Goal: Task Accomplishment & Management: Manage account settings

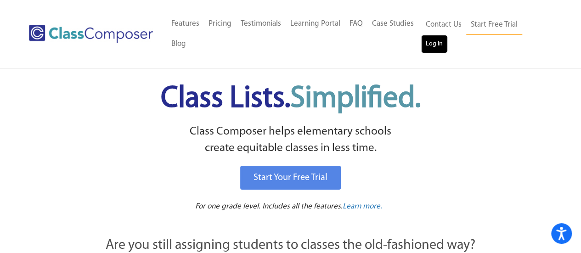
click at [437, 46] on link "Log In" at bounding box center [434, 44] width 26 height 18
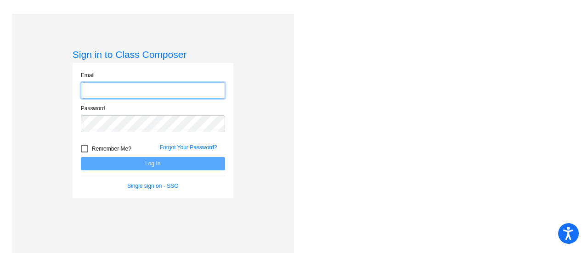
type input "[PERSON_NAME][EMAIL_ADDRESS][DOMAIN_NAME]"
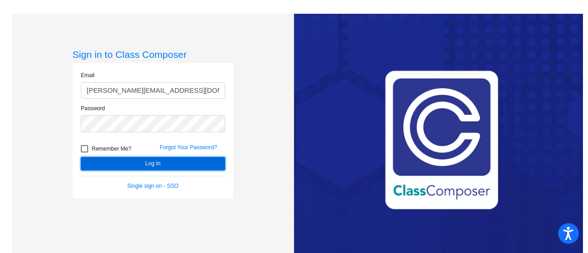
click at [154, 166] on button "Log In" at bounding box center [153, 163] width 144 height 13
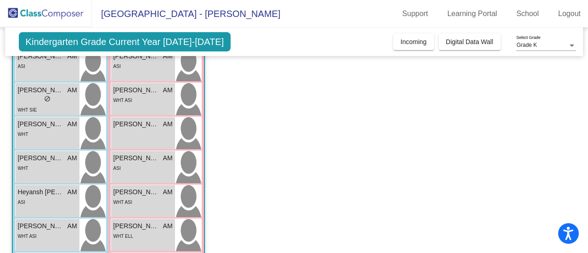
scroll to position [40, 0]
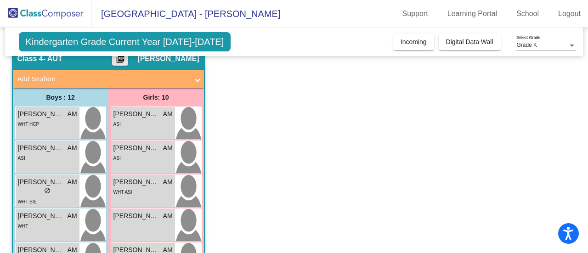
click at [126, 62] on mat-icon "picture_as_pdf" at bounding box center [120, 61] width 11 height 13
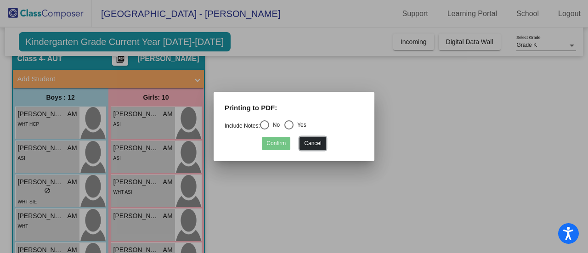
click at [309, 144] on button "Cancel" at bounding box center [313, 143] width 26 height 13
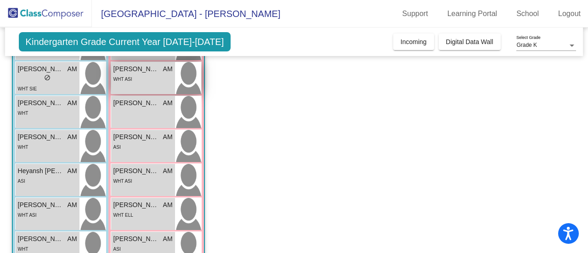
scroll to position [174, 0]
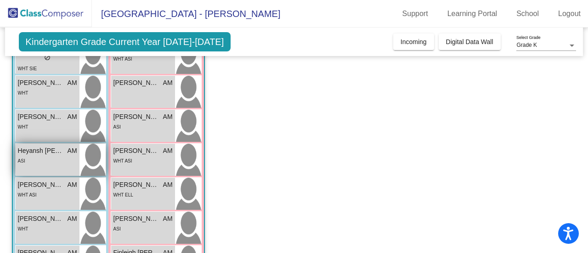
click at [57, 151] on span "Heyansh Boinapally" at bounding box center [41, 151] width 46 height 10
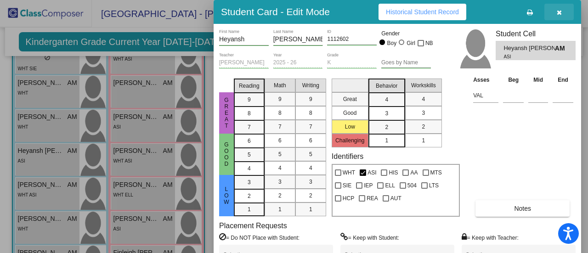
click at [562, 11] on button "button" at bounding box center [559, 12] width 29 height 17
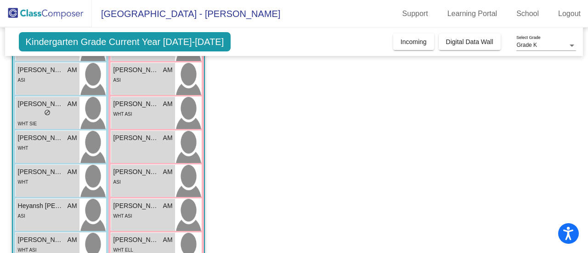
scroll to position [86, 0]
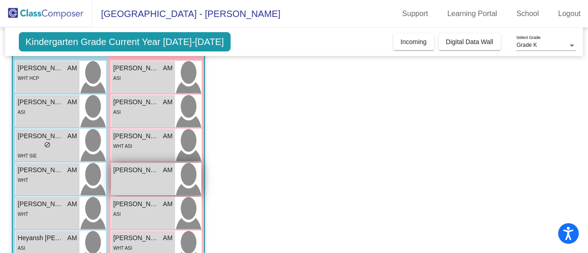
click at [139, 183] on div "Anvika Donupati AM lock do_not_disturb_alt" at bounding box center [143, 179] width 64 height 32
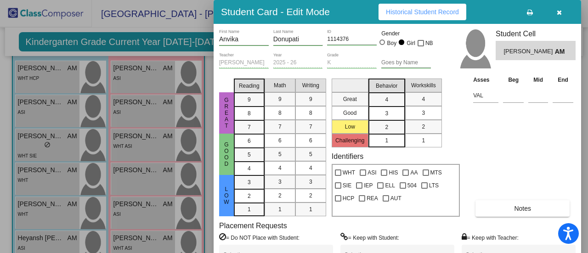
click at [564, 11] on button "button" at bounding box center [559, 12] width 29 height 17
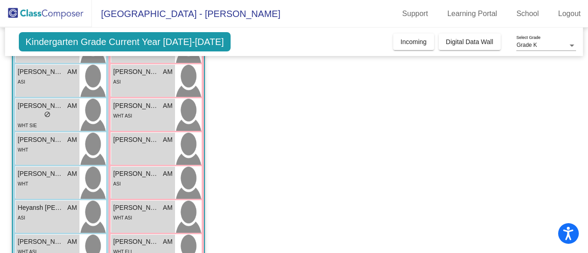
scroll to position [121, 0]
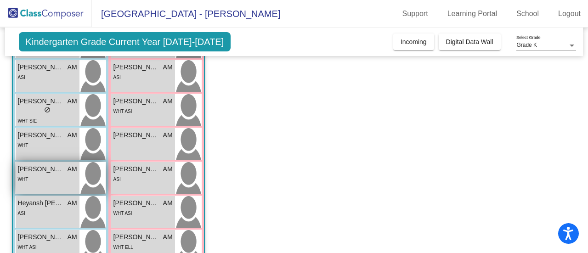
click at [63, 178] on div "WHT" at bounding box center [47, 179] width 59 height 10
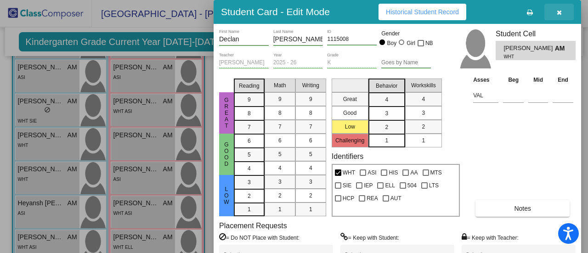
click at [557, 11] on icon "button" at bounding box center [559, 12] width 5 height 6
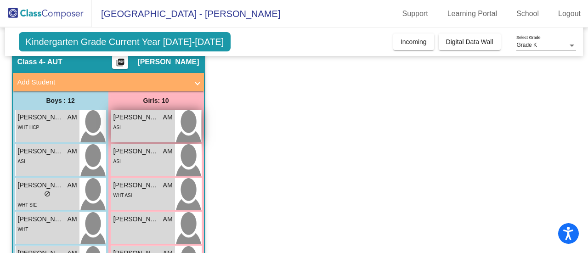
scroll to position [46, 0]
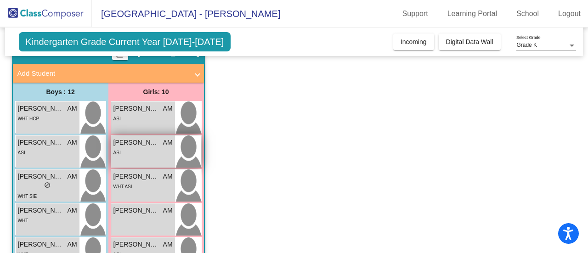
click at [152, 150] on div "ASI" at bounding box center [142, 152] width 59 height 10
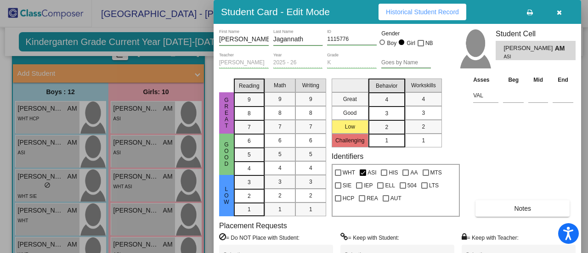
click at [559, 16] on button "button" at bounding box center [559, 12] width 29 height 17
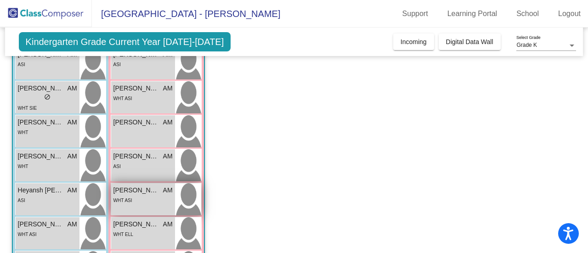
scroll to position [132, 0]
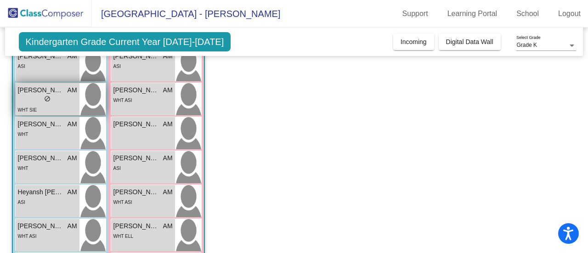
click at [62, 101] on div "lock do_not_disturb_alt" at bounding box center [47, 100] width 59 height 10
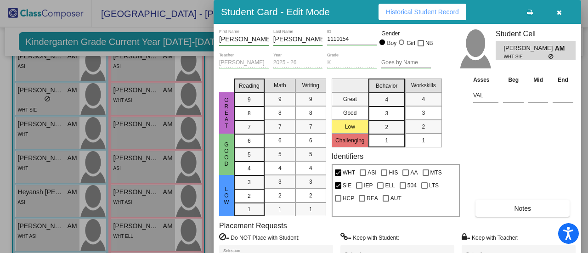
drag, startPoint x: 502, startPoint y: 134, endPoint x: 472, endPoint y: 123, distance: 32.1
click at [472, 123] on div "Asses Beg Mid End VAL Notes" at bounding box center [523, 146] width 105 height 142
drag, startPoint x: 584, startPoint y: 152, endPoint x: 585, endPoint y: 172, distance: 20.2
click at [585, 181] on div at bounding box center [294, 126] width 588 height 253
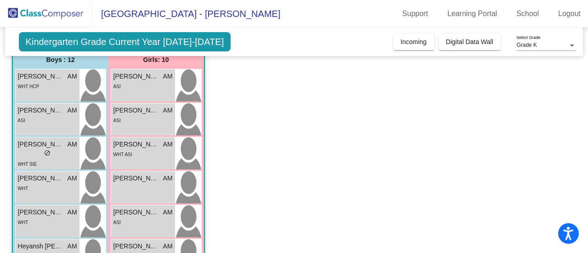
scroll to position [76, 0]
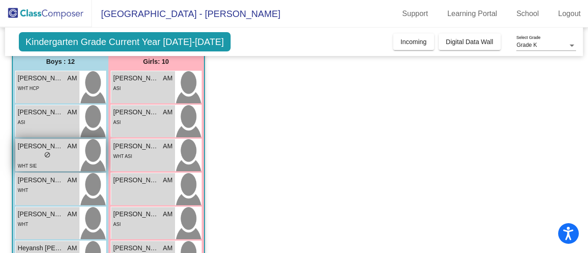
click at [64, 157] on div "lock do_not_disturb_alt" at bounding box center [47, 156] width 59 height 10
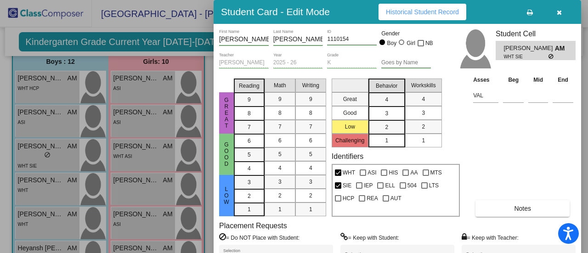
drag, startPoint x: 587, startPoint y: 126, endPoint x: 588, endPoint y: 162, distance: 35.8
click at [588, 162] on div at bounding box center [294, 126] width 588 height 253
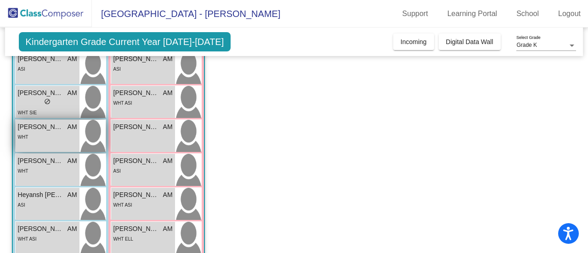
scroll to position [129, 0]
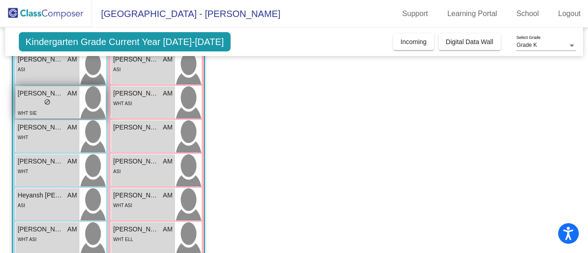
click at [31, 101] on div "lock do_not_disturb_alt" at bounding box center [47, 103] width 59 height 10
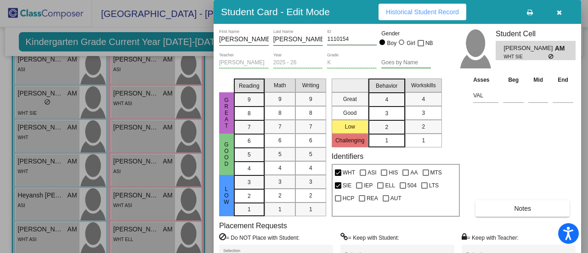
click at [562, 12] on button "button" at bounding box center [559, 12] width 29 height 17
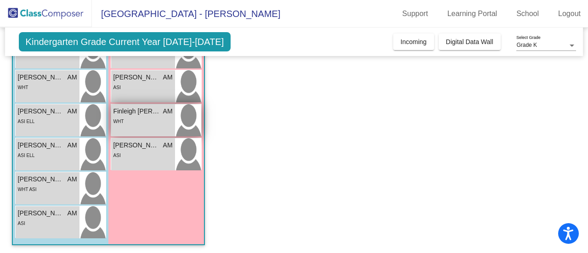
scroll to position [316, 0]
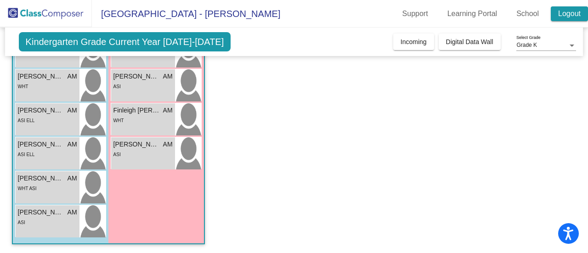
click at [568, 13] on link "Logout" at bounding box center [569, 13] width 37 height 15
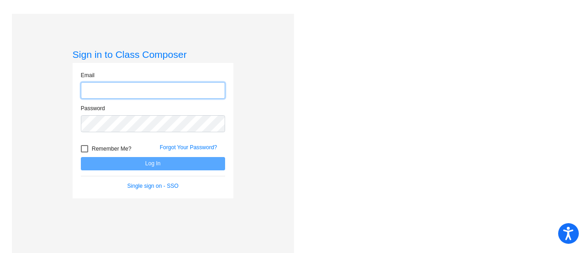
type input "amy.masters@lcps.org"
